Goal: Task Accomplishment & Management: Manage account settings

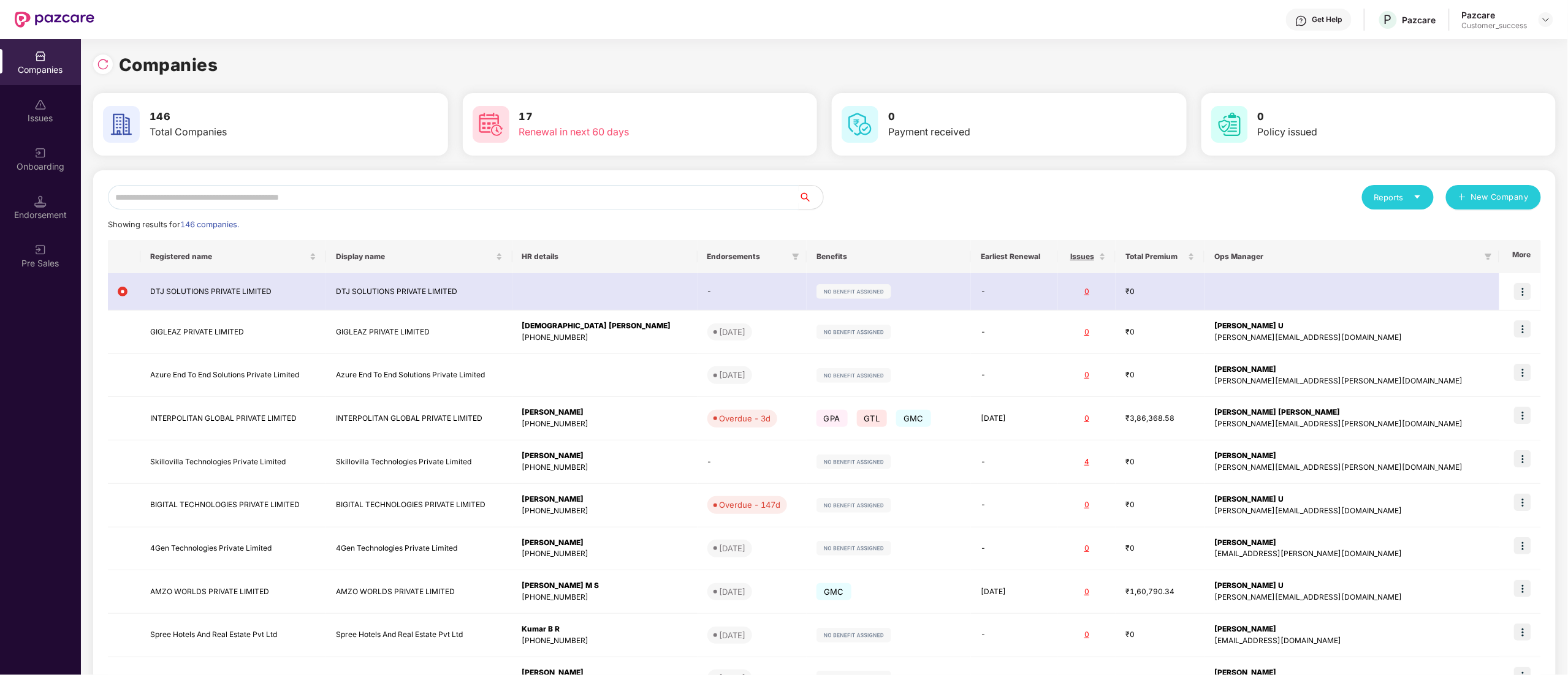
click at [267, 196] on input "text" at bounding box center [453, 198] width 691 height 25
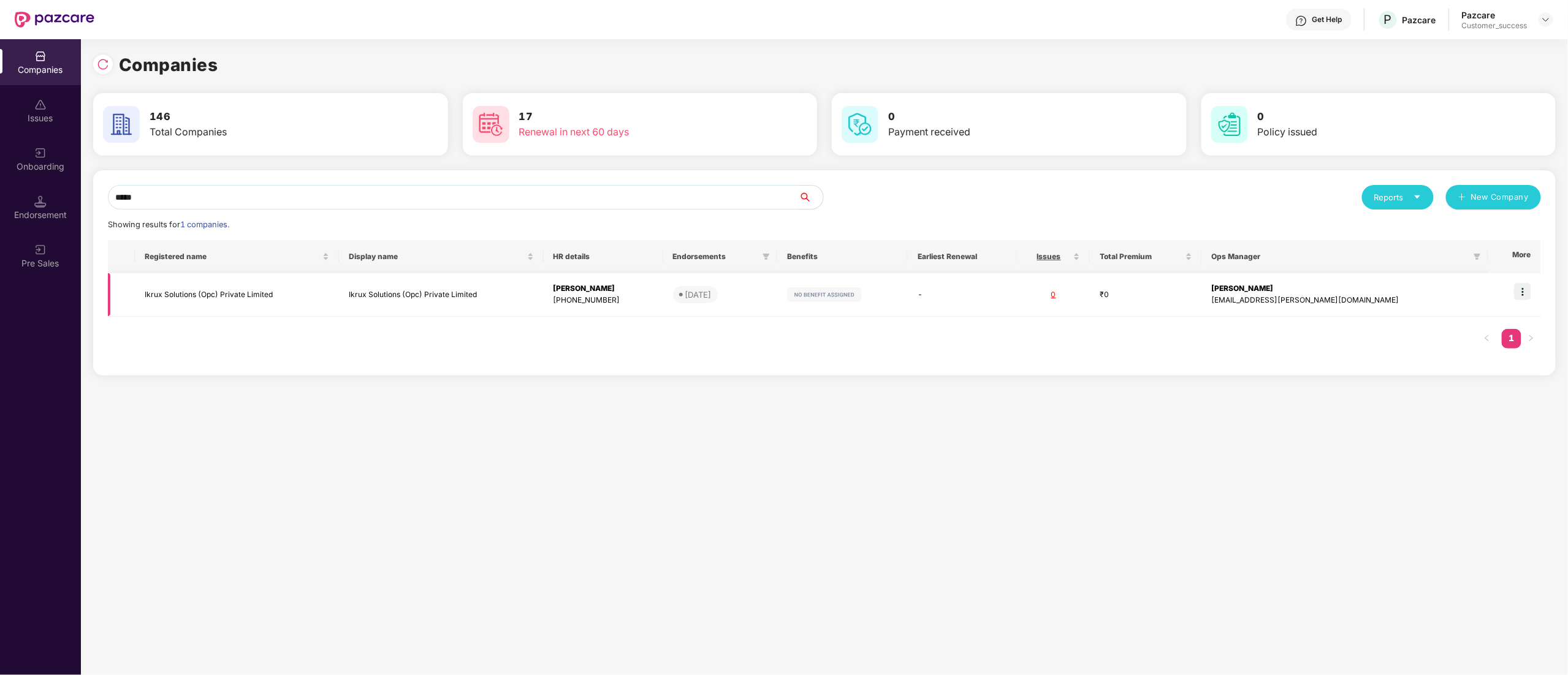
type input "*****"
click at [1525, 291] on img at bounding box center [1523, 291] width 17 height 17
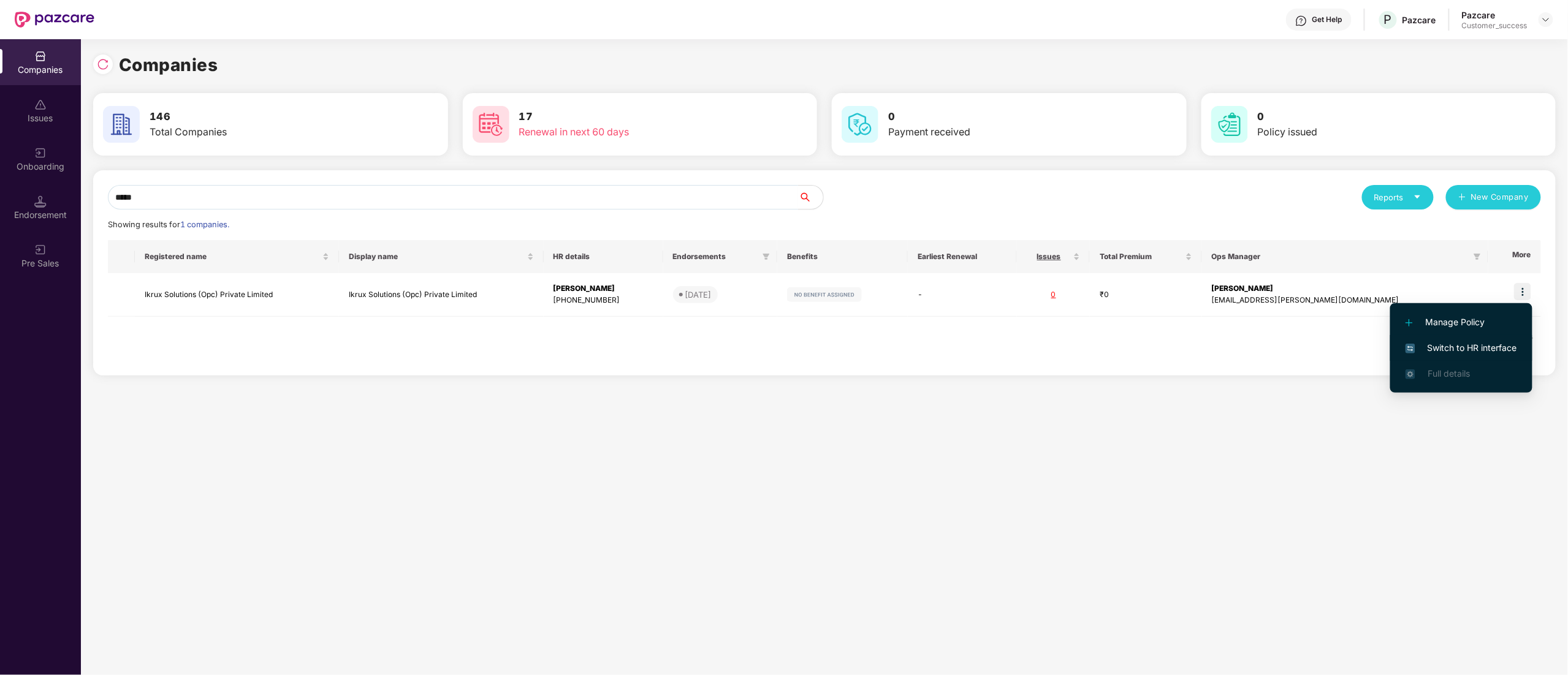
click at [1476, 349] on span "Switch to HR interface" at bounding box center [1461, 347] width 111 height 13
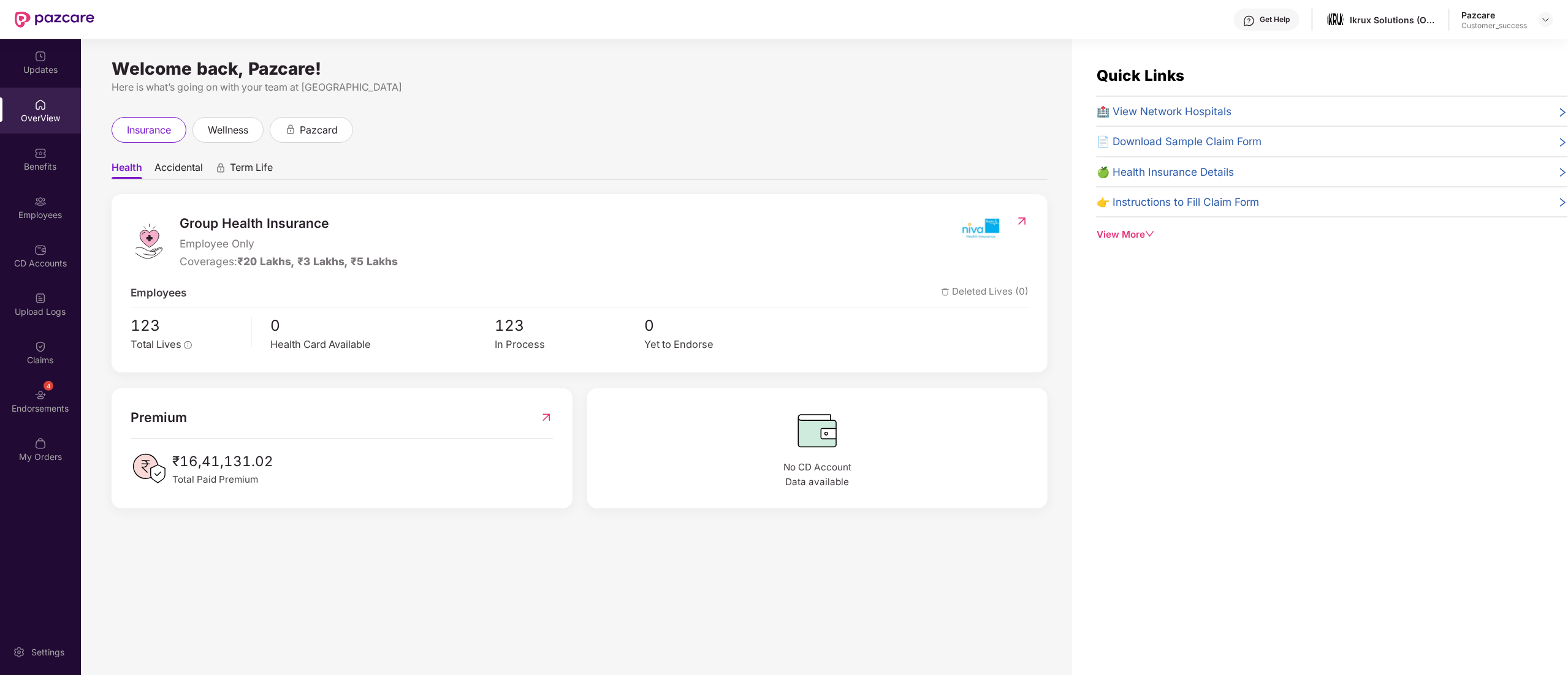
click at [38, 203] on img at bounding box center [41, 202] width 12 height 12
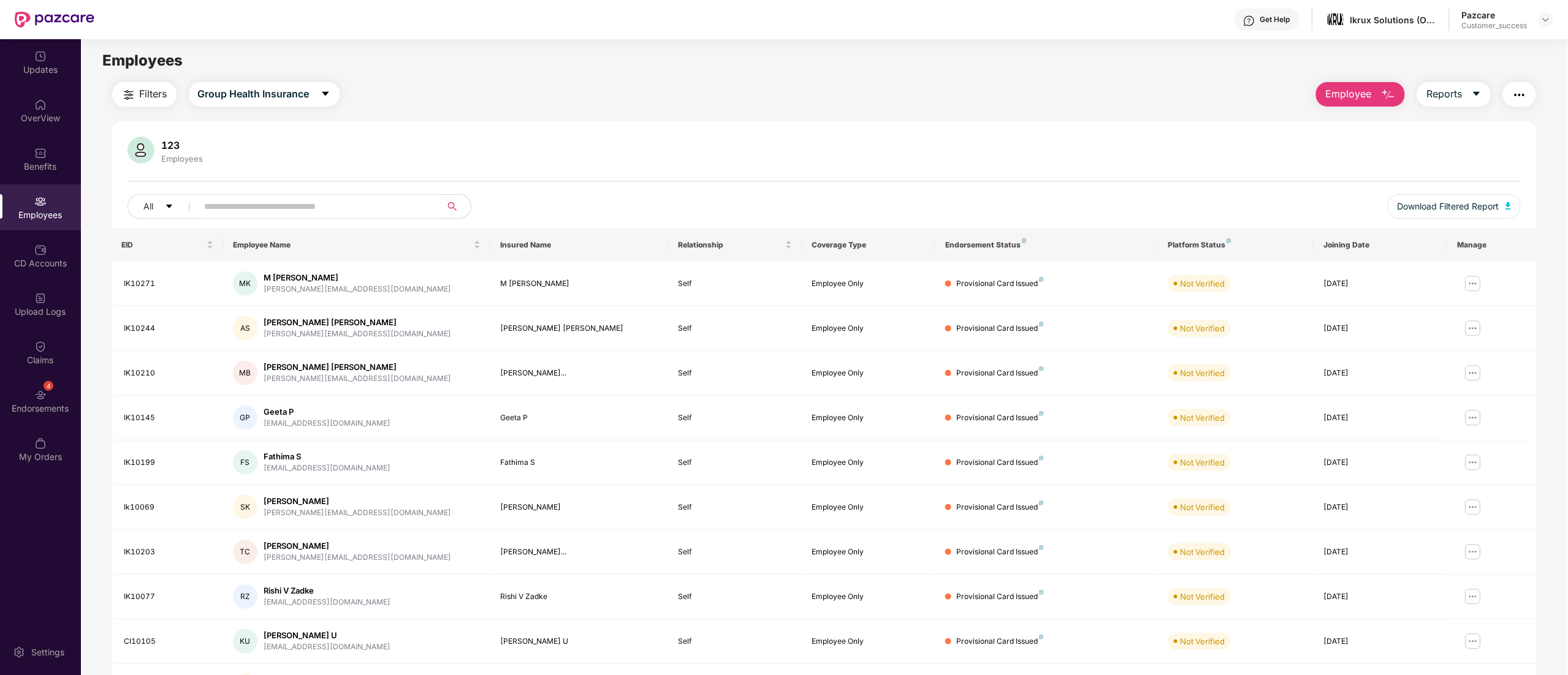
click at [277, 206] on input "text" at bounding box center [314, 207] width 220 height 19
paste input "*******"
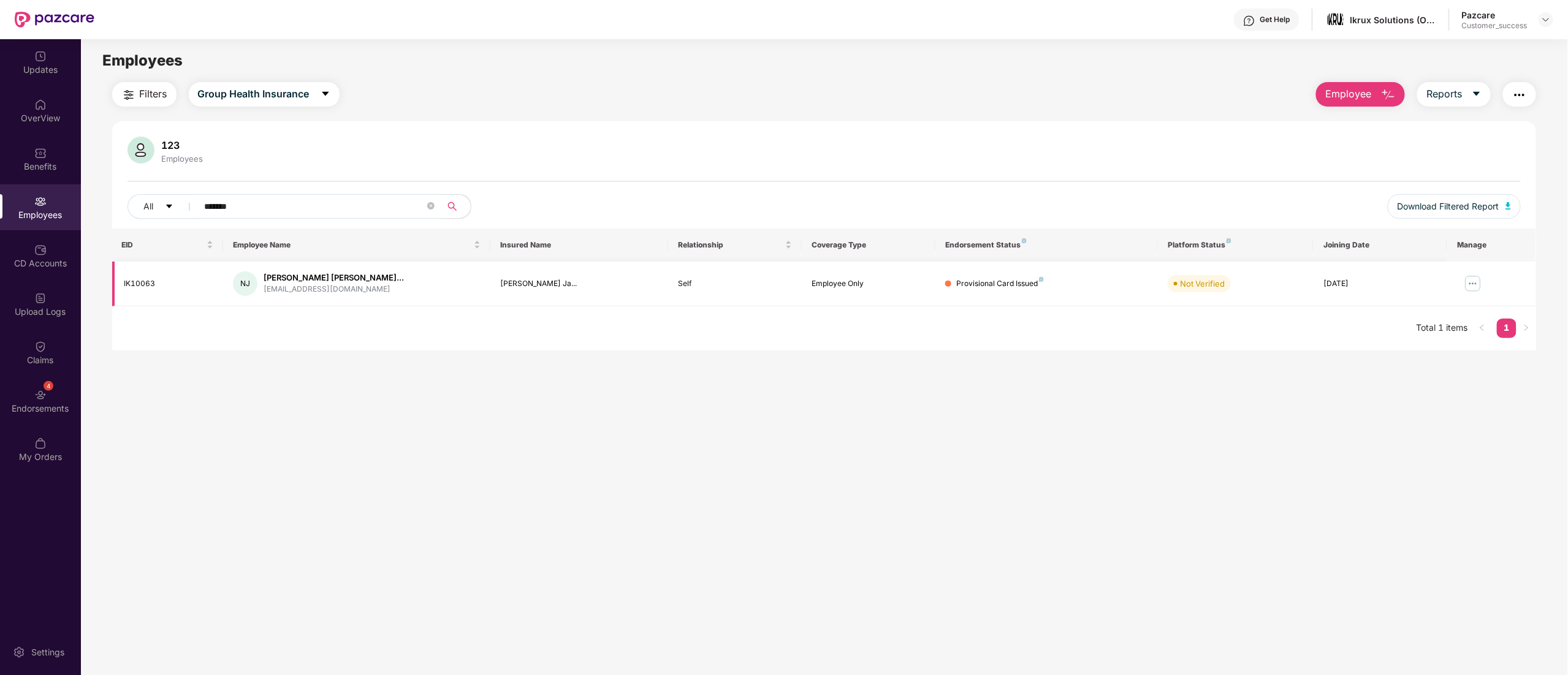
type input "*******"
click at [1477, 283] on img at bounding box center [1474, 284] width 20 height 20
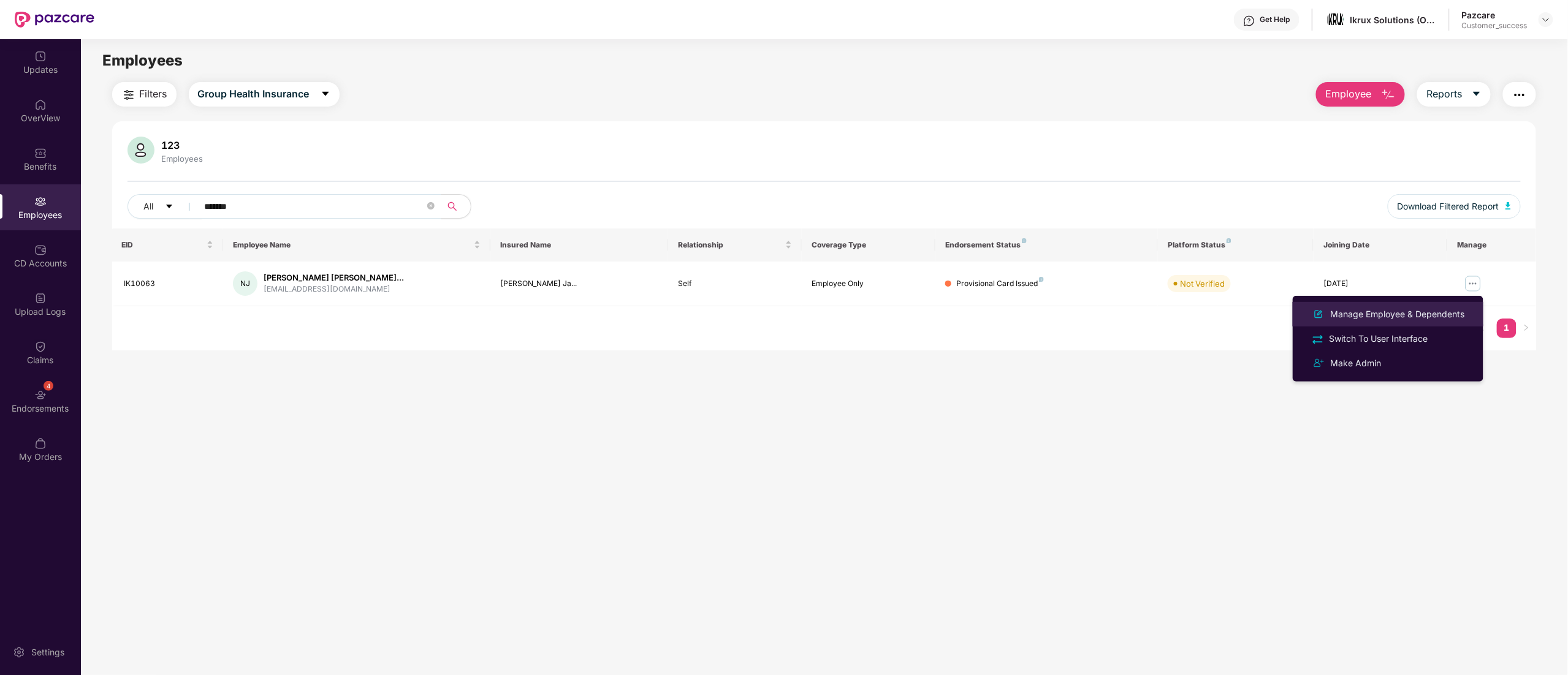
click at [1369, 311] on div "Manage Employee & Dependents" at bounding box center [1398, 313] width 139 height 13
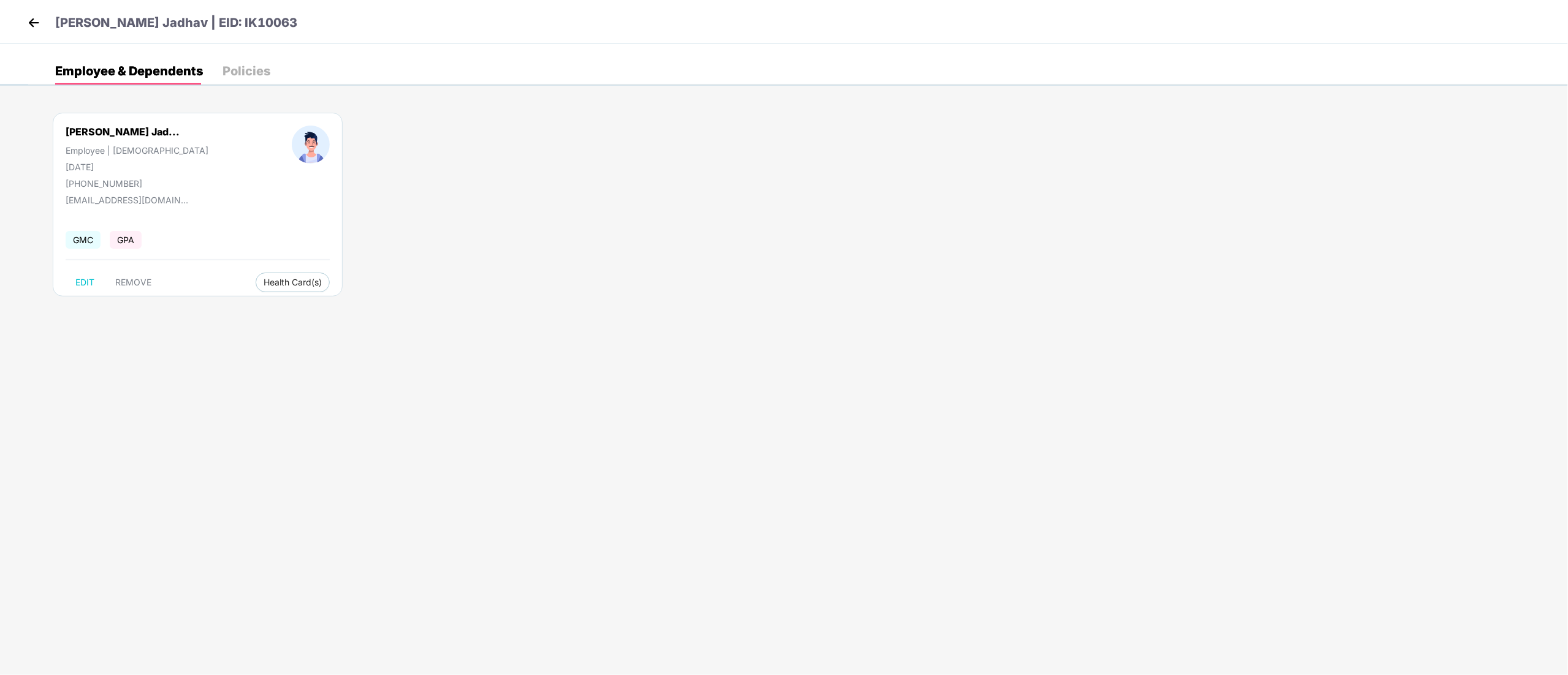
click at [89, 180] on div "[PHONE_NUMBER]" at bounding box center [137, 183] width 143 height 11
copy div "[PHONE_NUMBER]"
click at [39, 16] on img at bounding box center [34, 22] width 19 height 19
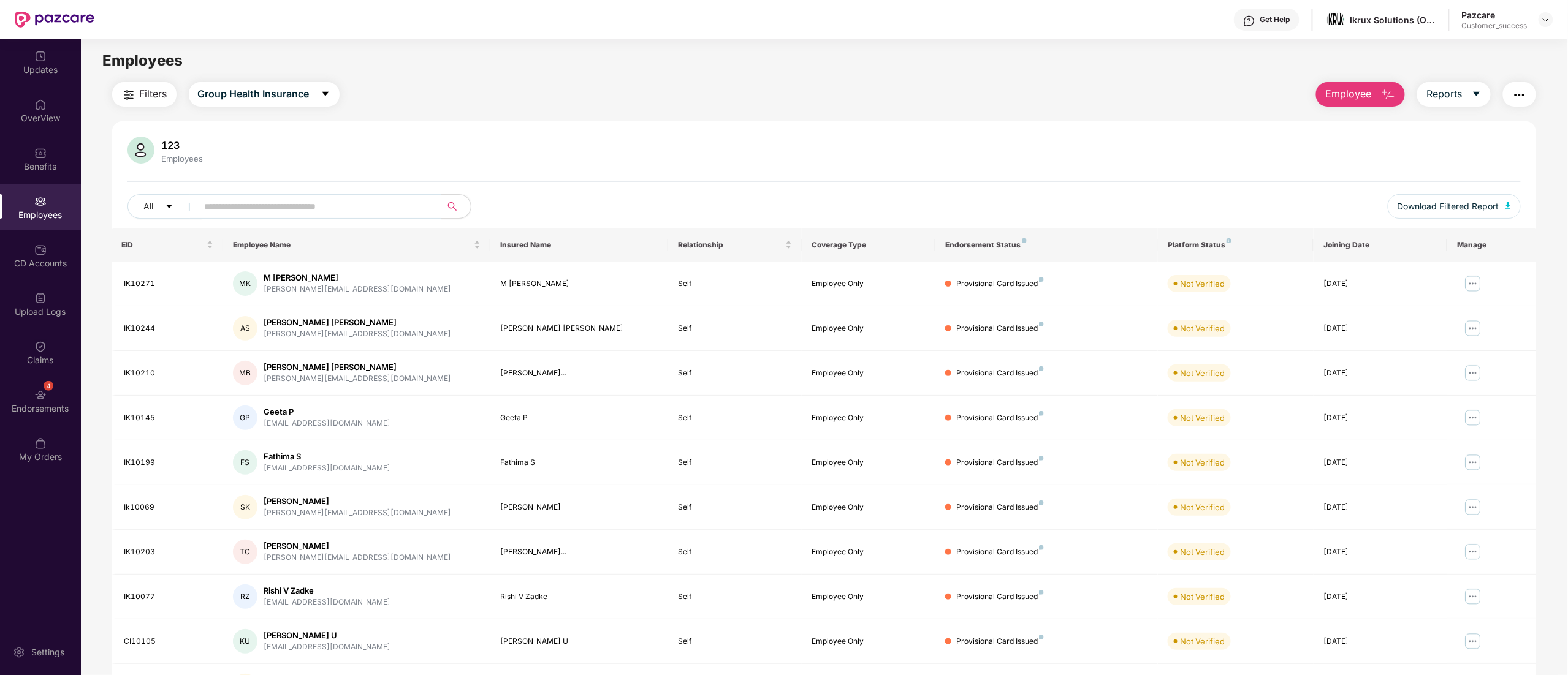
click at [1525, 94] on img "button" at bounding box center [1520, 94] width 15 height 15
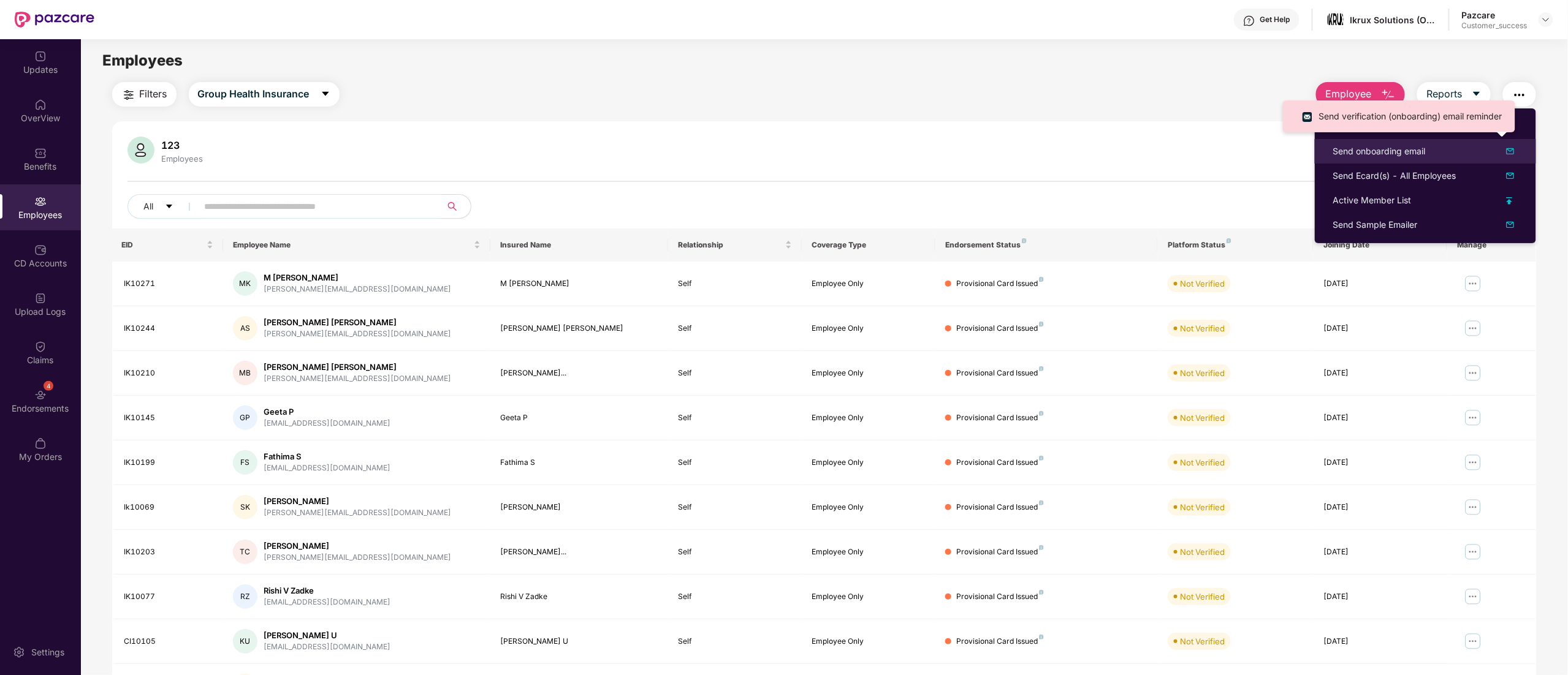
click at [1404, 153] on div "Send onboarding email" at bounding box center [1380, 150] width 93 height 13
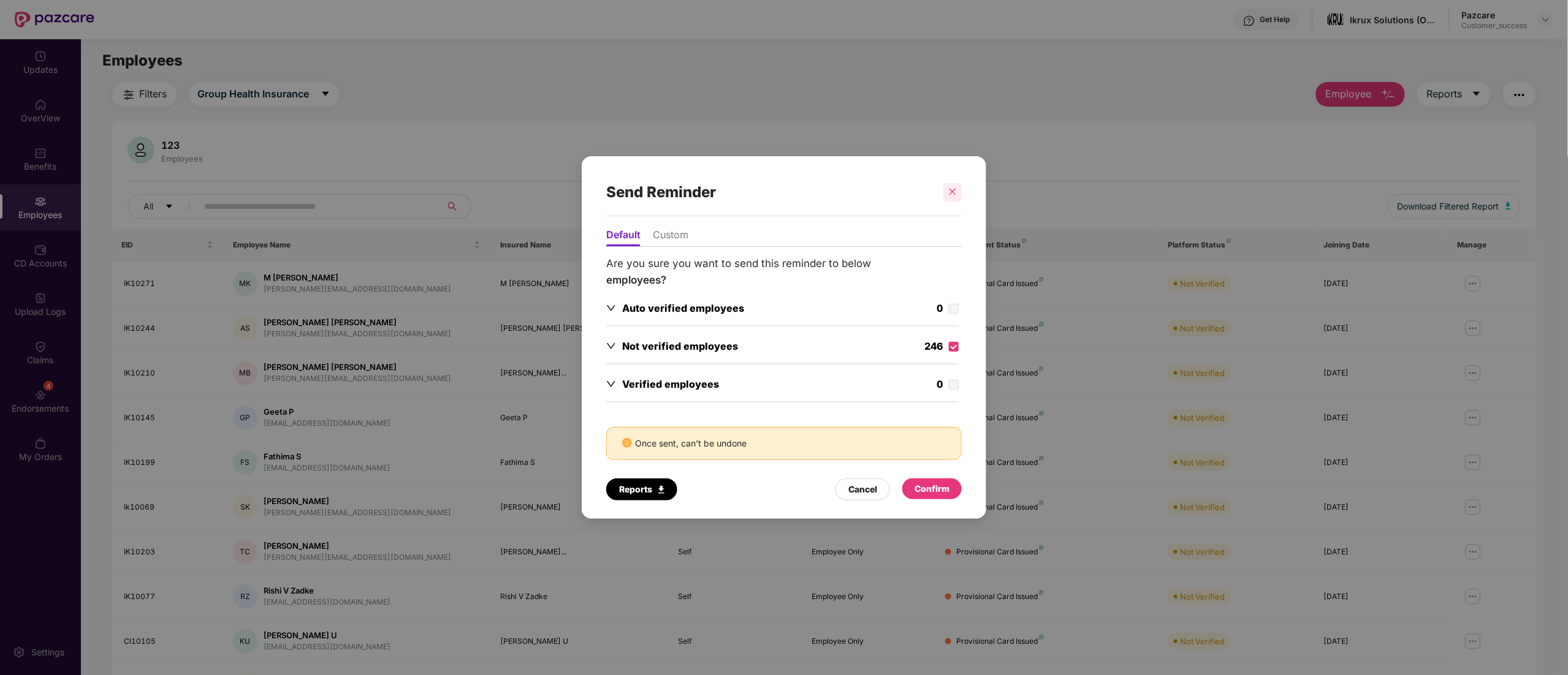
click at [951, 193] on icon "close" at bounding box center [953, 192] width 9 height 9
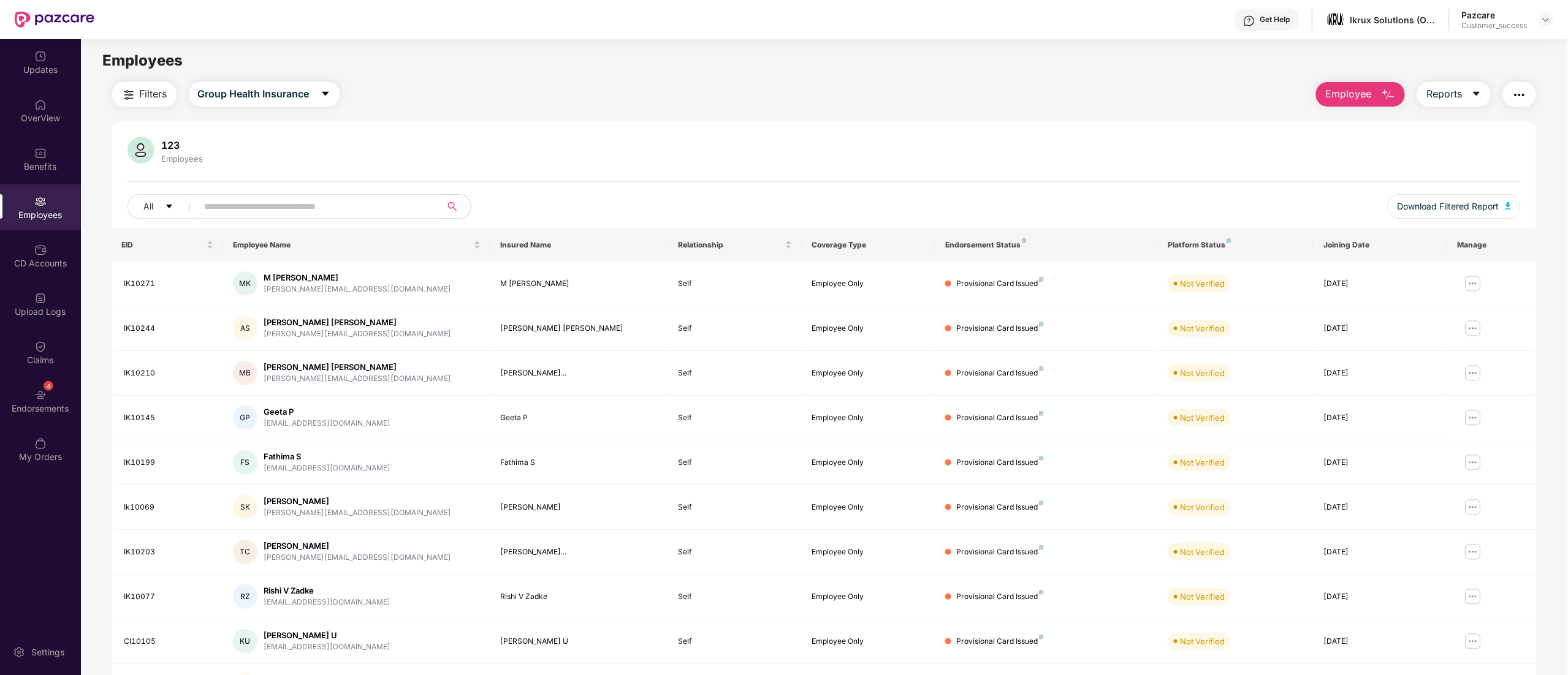
click at [1518, 94] on img "button" at bounding box center [1520, 94] width 15 height 15
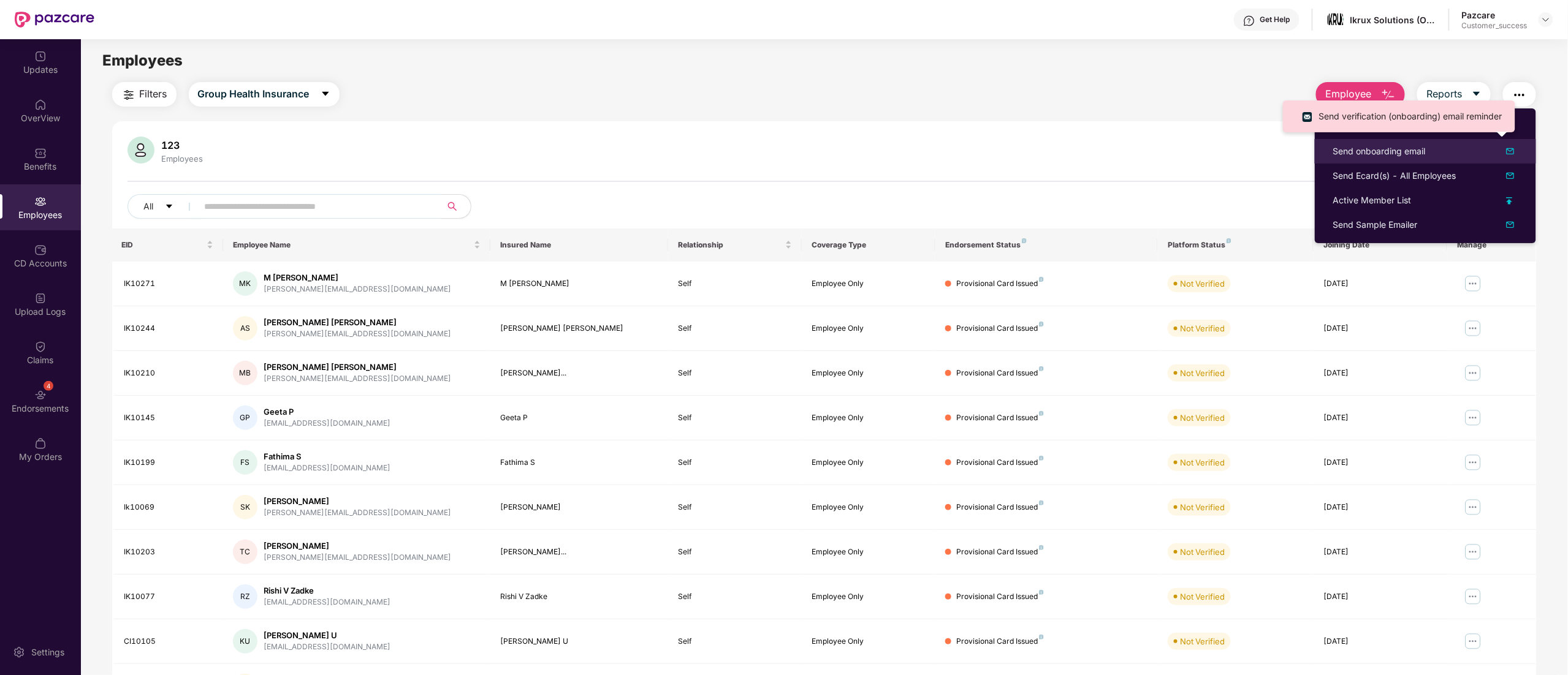
click at [1350, 152] on div "Send onboarding email" at bounding box center [1380, 150] width 93 height 13
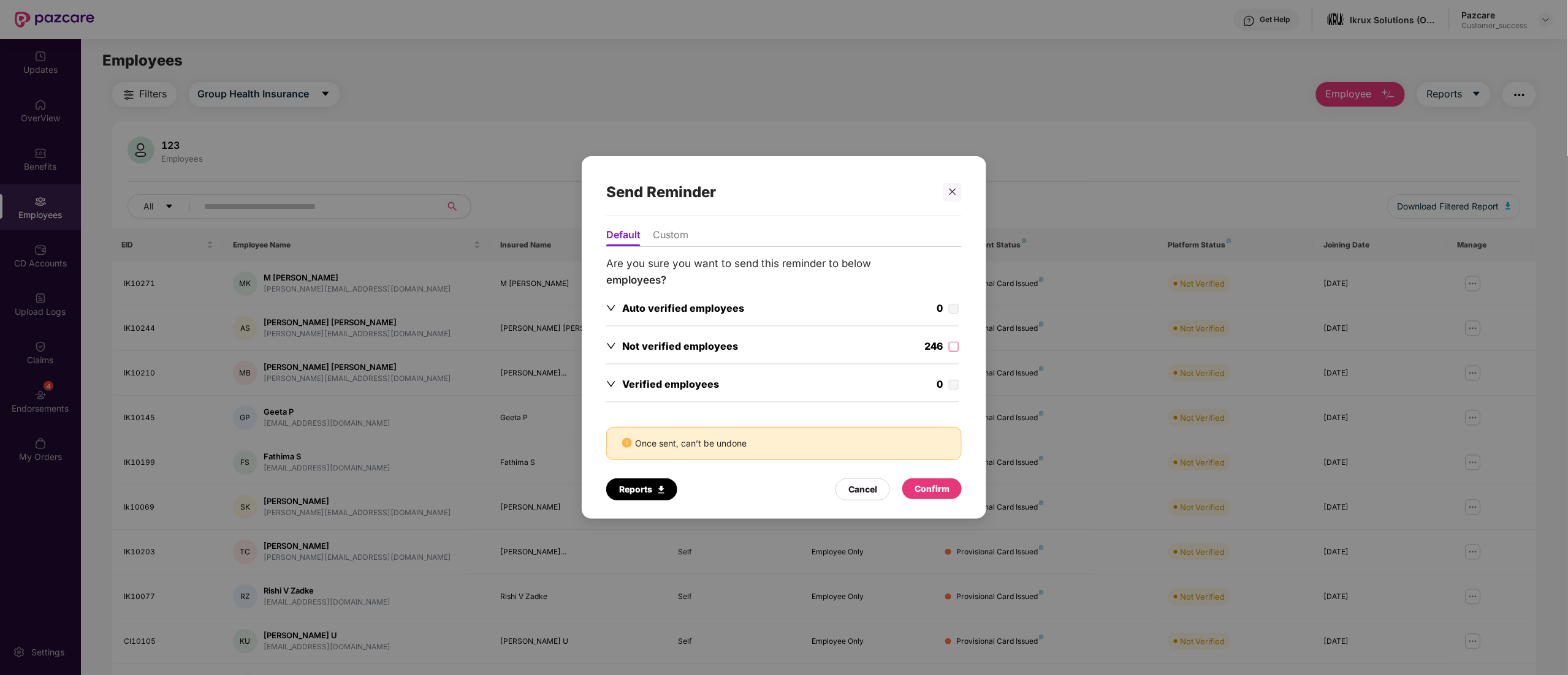
click at [943, 483] on div "Confirm" at bounding box center [932, 488] width 60 height 20
click at [938, 498] on div "Confirm" at bounding box center [932, 488] width 60 height 20
click at [933, 480] on div "Confirm" at bounding box center [932, 488] width 60 height 20
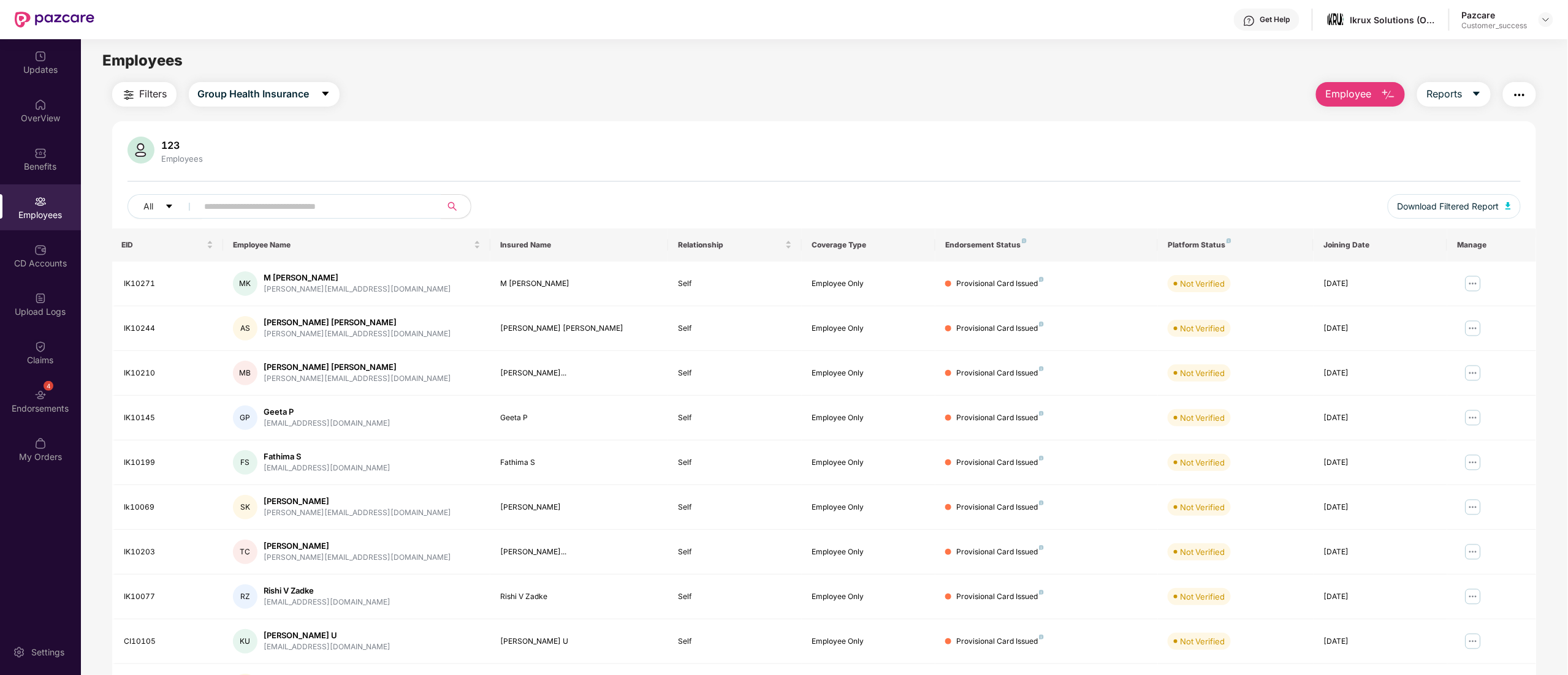
click at [1543, 20] on img at bounding box center [1546, 20] width 10 height 10
click at [1491, 48] on div "Switch to partner view" at bounding box center [1488, 48] width 159 height 24
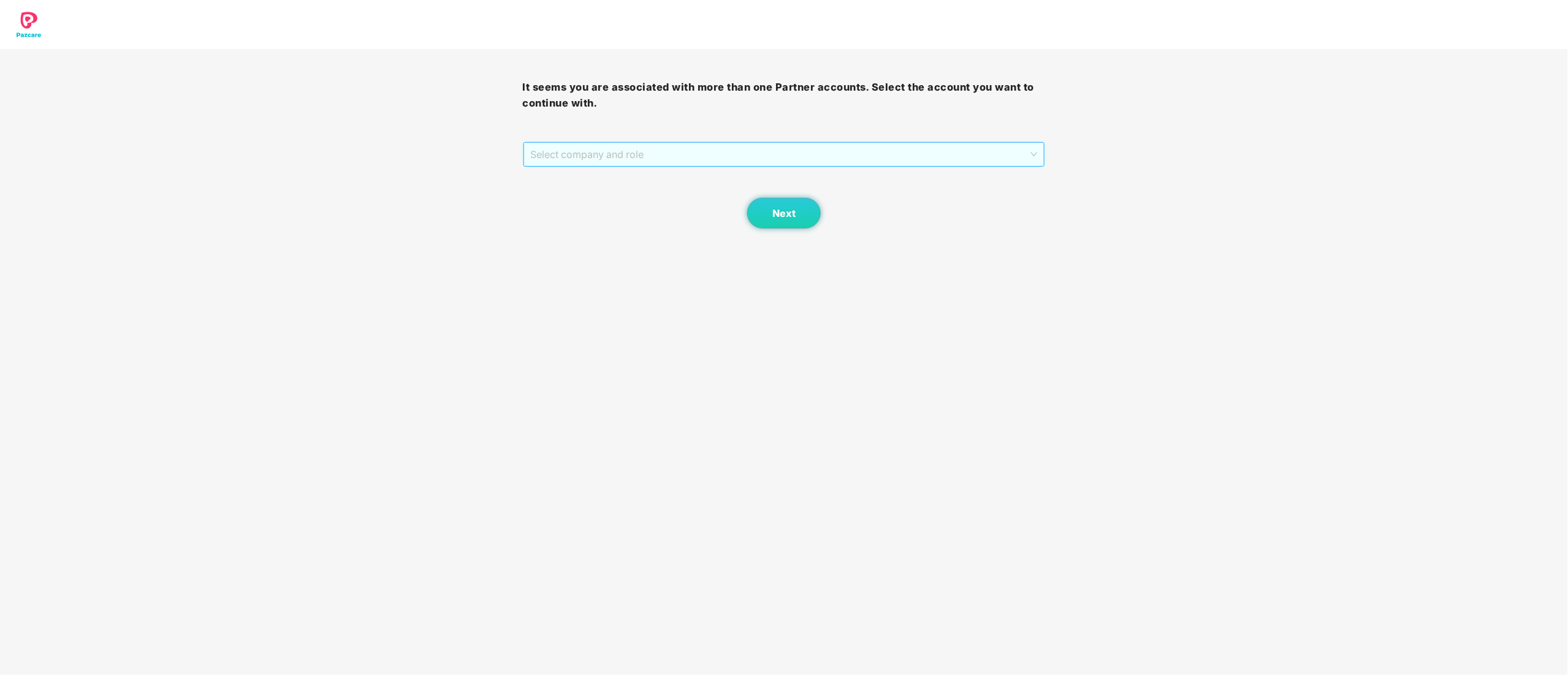
click at [544, 156] on span "Select company and role" at bounding box center [784, 154] width 507 height 23
click at [575, 195] on div "Pazcare - CUSTOMER_SUCCESS" at bounding box center [785, 198] width 508 height 13
click at [780, 217] on span "Next" at bounding box center [784, 213] width 23 height 12
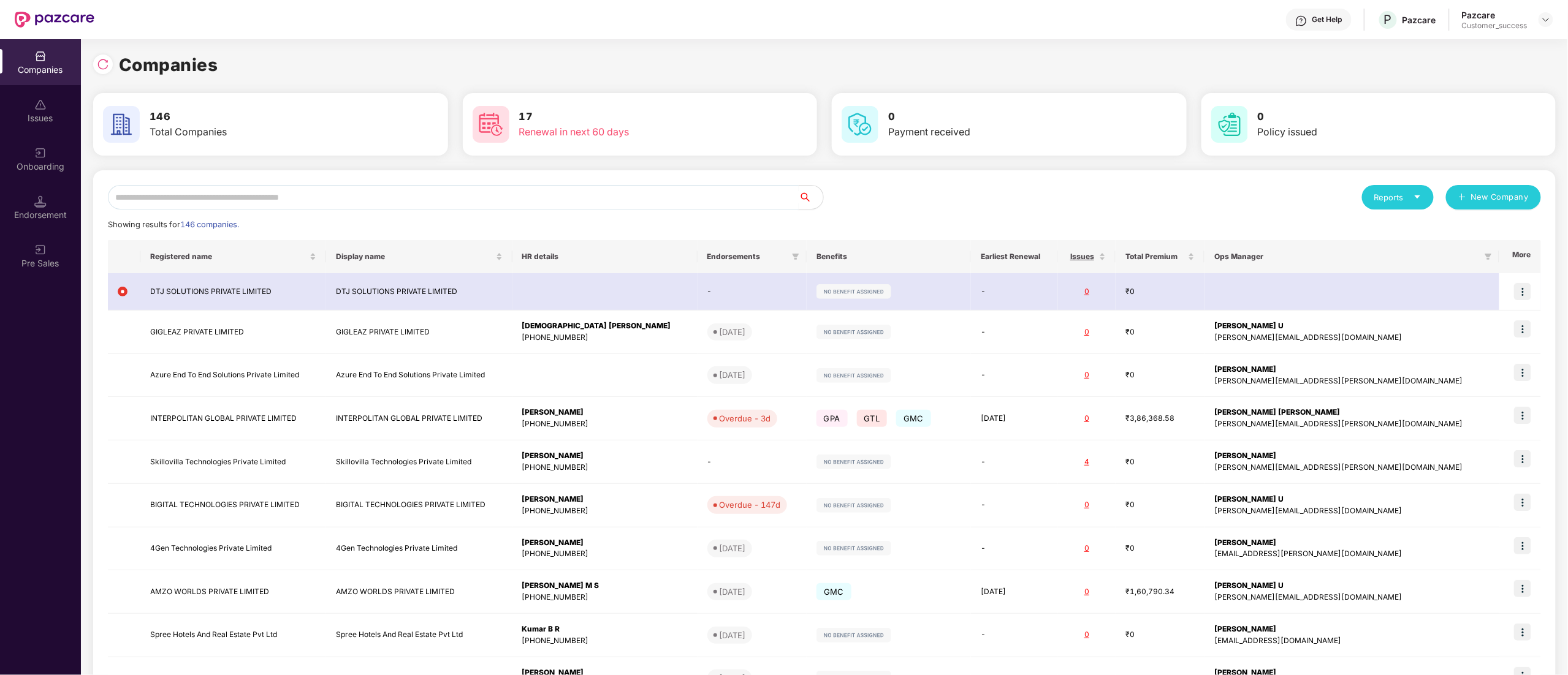
click at [241, 199] on input "text" at bounding box center [453, 198] width 691 height 25
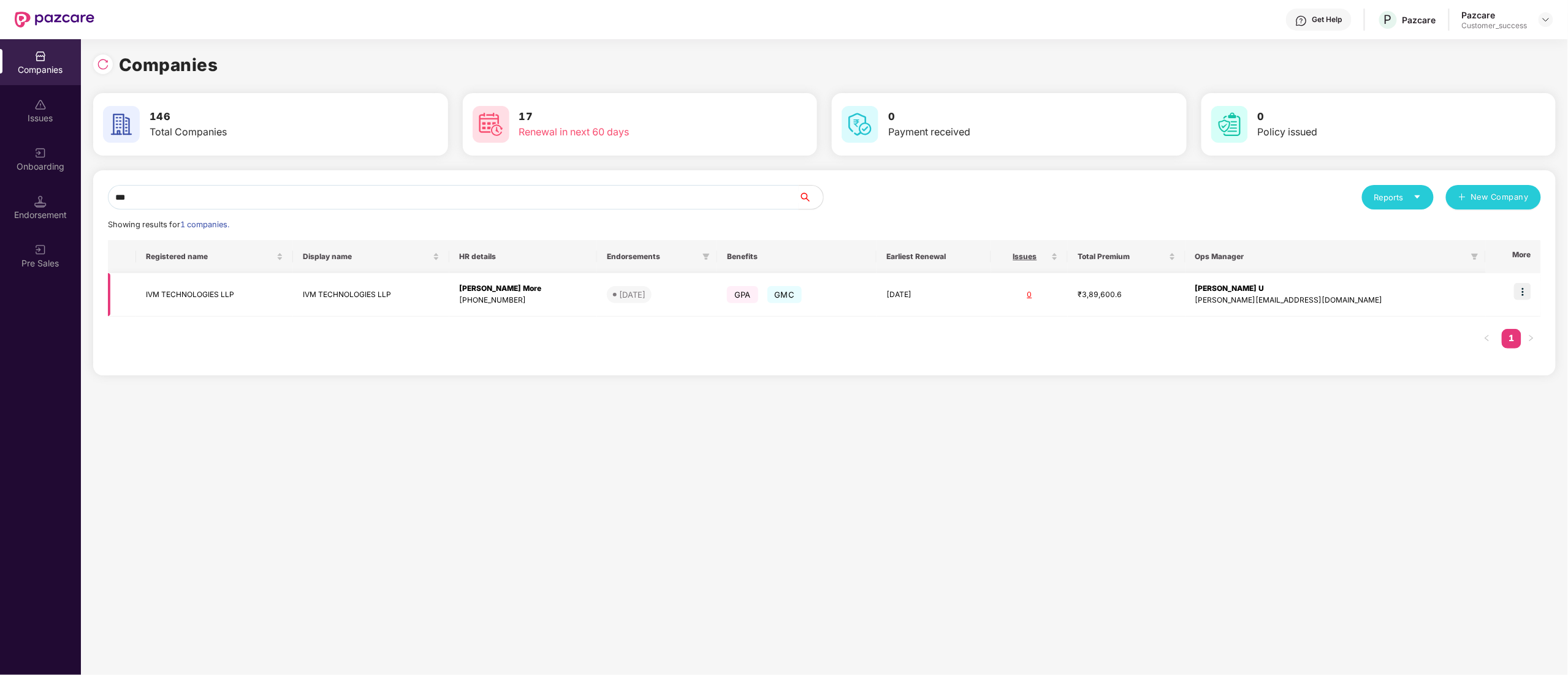
type input "***"
click at [1522, 292] on img at bounding box center [1523, 291] width 17 height 17
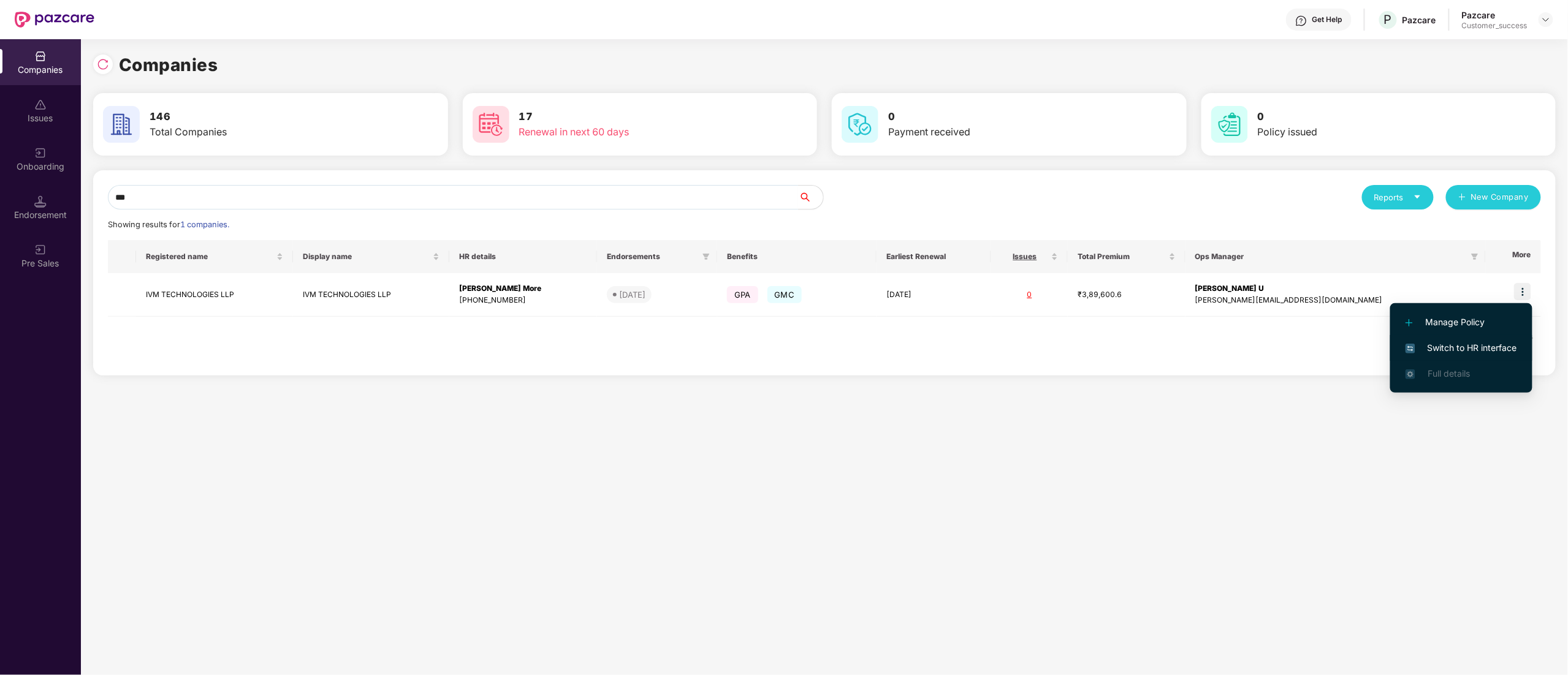
click at [1499, 338] on li "Switch to HR interface" at bounding box center [1462, 347] width 143 height 26
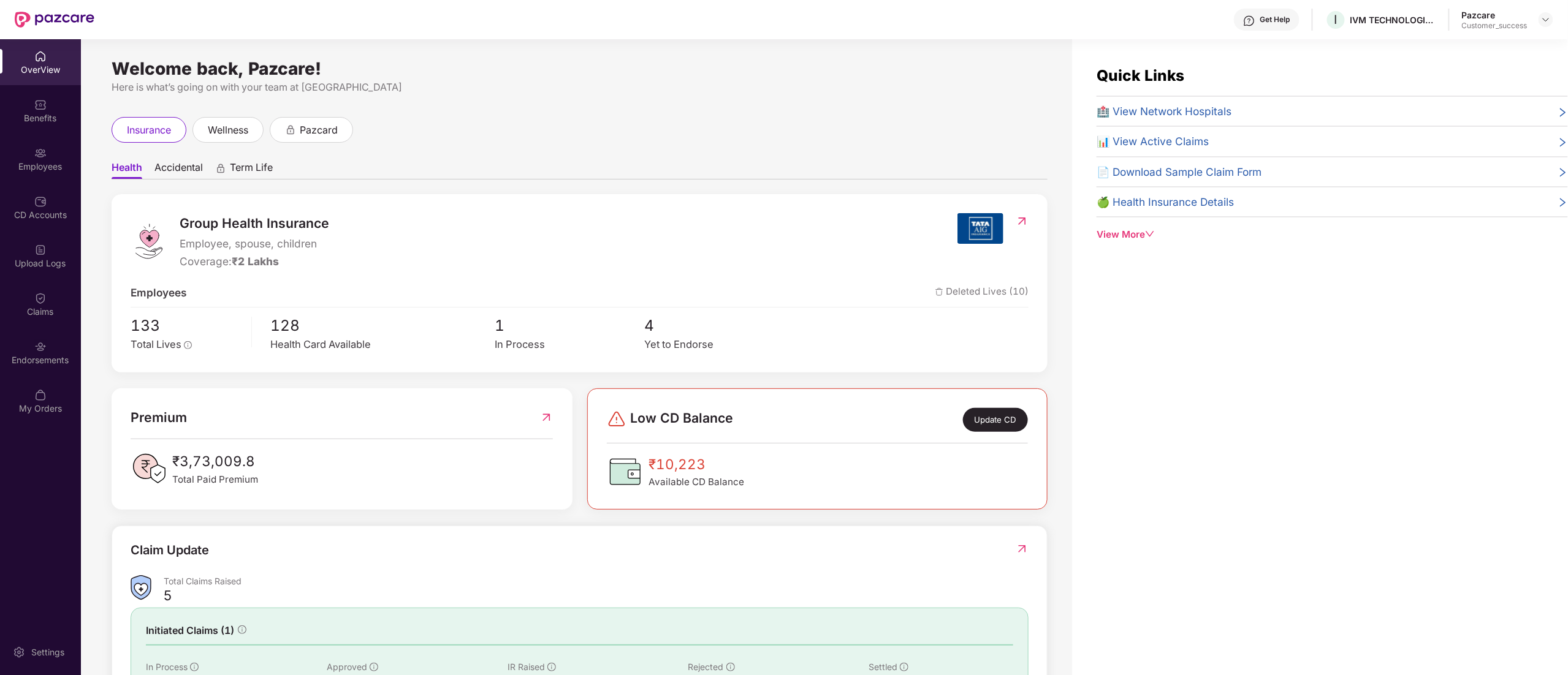
click at [6, 167] on div "Employees" at bounding box center [40, 167] width 81 height 12
